Goal: Use online tool/utility: Utilize a website feature to perform a specific function

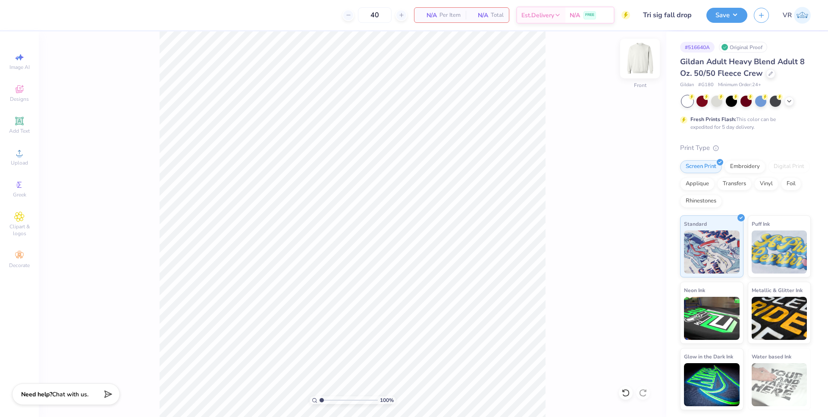
click at [636, 60] on img at bounding box center [640, 58] width 35 height 35
click at [19, 160] on span "Upload" at bounding box center [19, 163] width 17 height 7
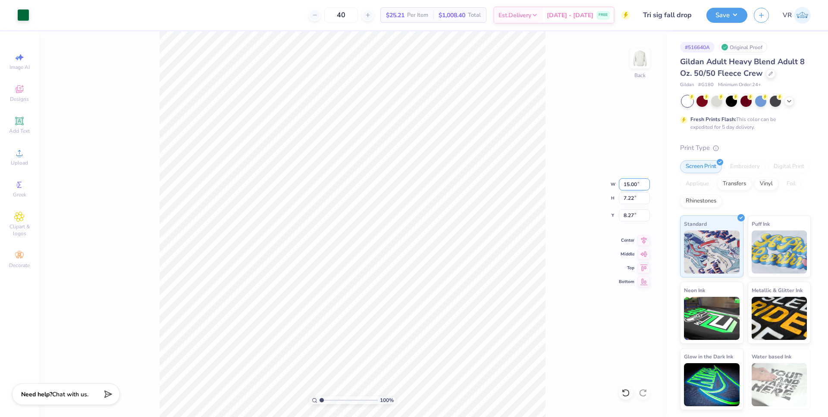
click at [624, 189] on input "15.00" at bounding box center [634, 185] width 31 height 12
click at [627, 187] on input "15.00" at bounding box center [634, 185] width 31 height 12
type input "12.00"
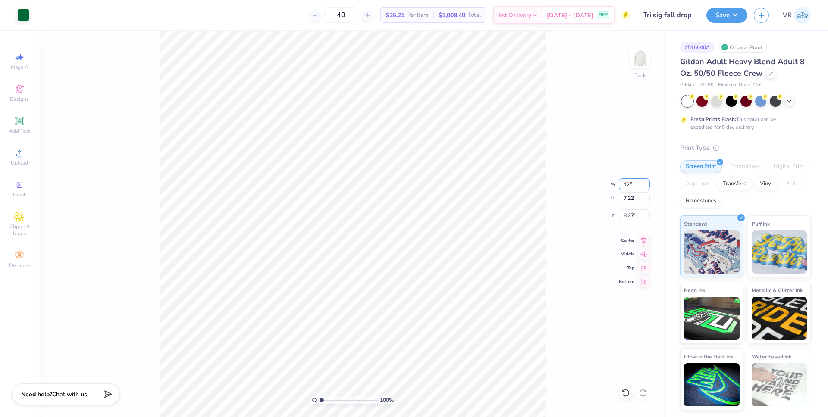
type input "5.77"
click at [624, 214] on input "8.99" at bounding box center [634, 216] width 31 height 12
type input "3.00"
click at [641, 62] on img at bounding box center [640, 58] width 35 height 35
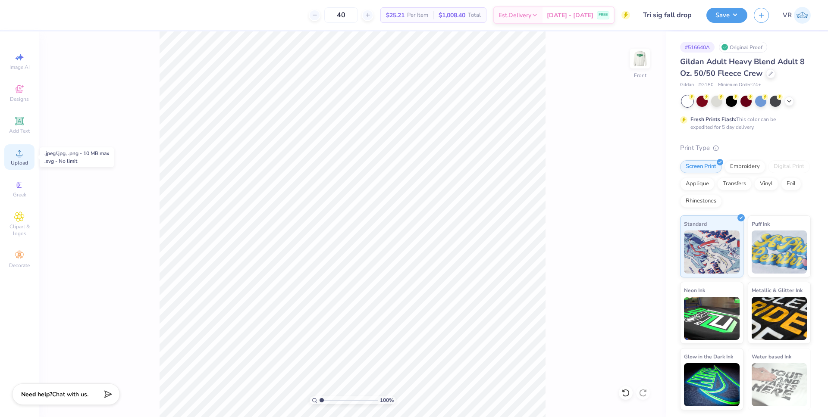
click at [21, 153] on icon at bounding box center [19, 153] width 10 height 10
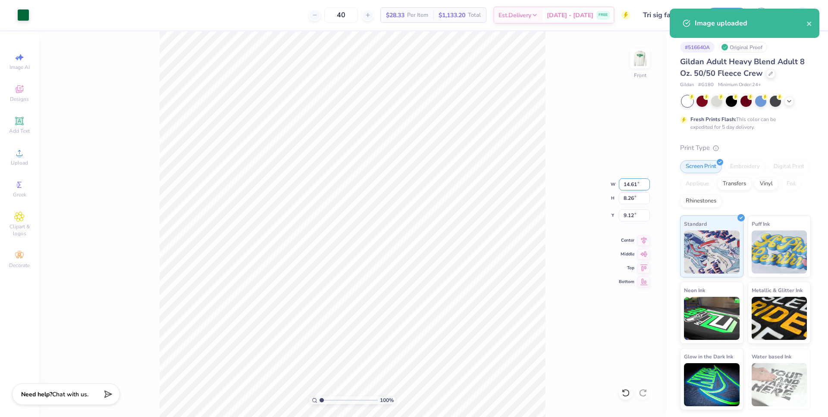
click at [627, 185] on input "14.61" at bounding box center [634, 185] width 31 height 12
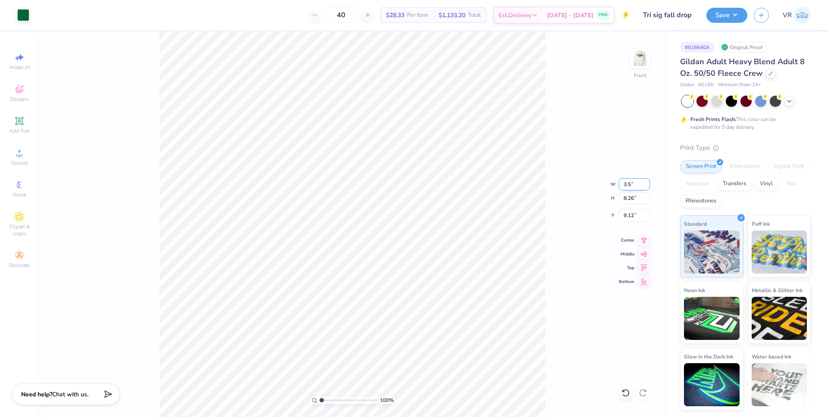
type input "3.50"
type input "1.98"
type input "0.50"
click at [621, 183] on input "3.50" at bounding box center [634, 185] width 31 height 12
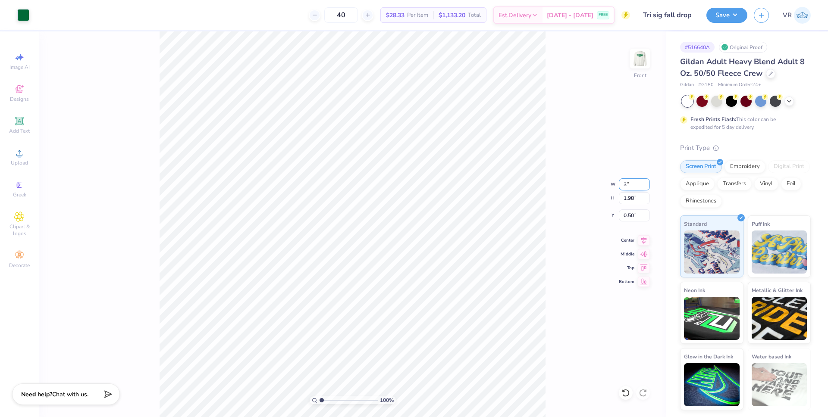
type input "3.00"
type input "1.70"
type input "0.64"
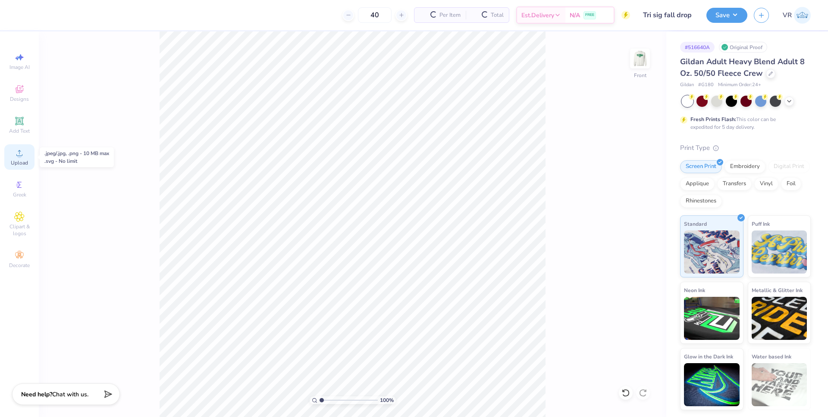
click at [15, 157] on icon at bounding box center [19, 153] width 10 height 10
click at [19, 156] on circle at bounding box center [19, 156] width 5 height 5
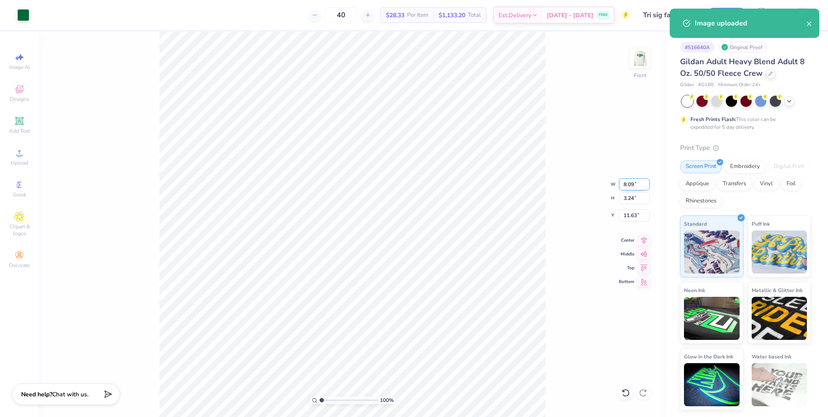
click at [630, 184] on input "8.09" at bounding box center [634, 185] width 31 height 12
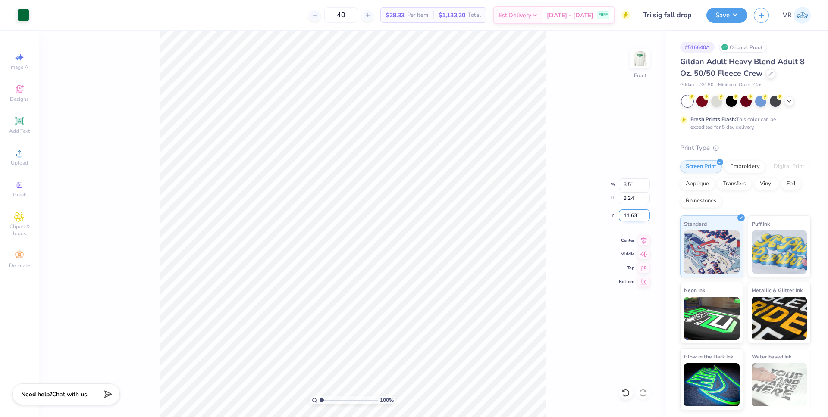
type input "3.50"
type input "1.40"
click at [628, 216] on input "12.55" at bounding box center [634, 216] width 31 height 12
click at [629, 216] on input "12.55" at bounding box center [634, 216] width 31 height 12
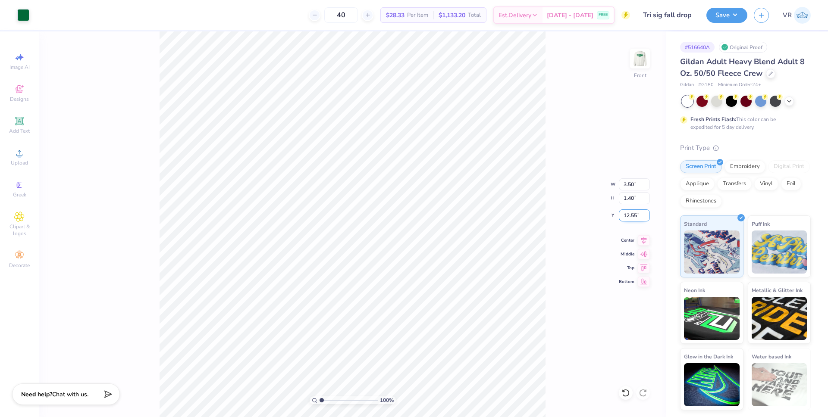
type input "5"
type input "0.50"
click at [640, 64] on img at bounding box center [640, 58] width 35 height 35
